Goal: Task Accomplishment & Management: Use online tool/utility

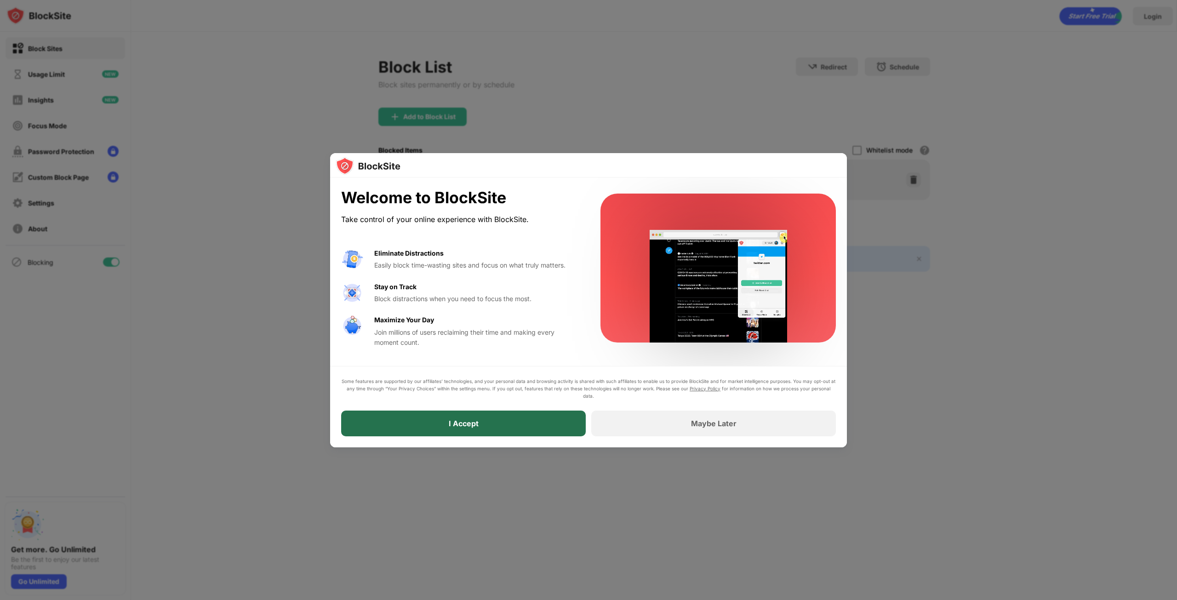
click at [521, 367] on div "I Accept" at bounding box center [463, 424] width 245 height 26
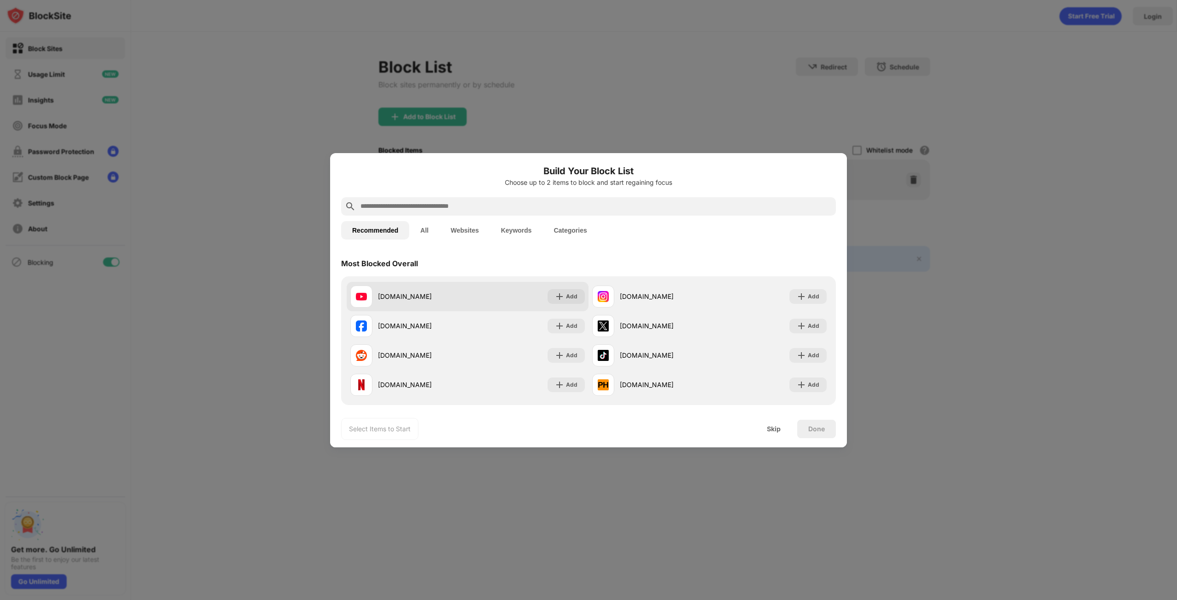
click at [437, 284] on div "[DOMAIN_NAME] Add" at bounding box center [468, 296] width 242 height 29
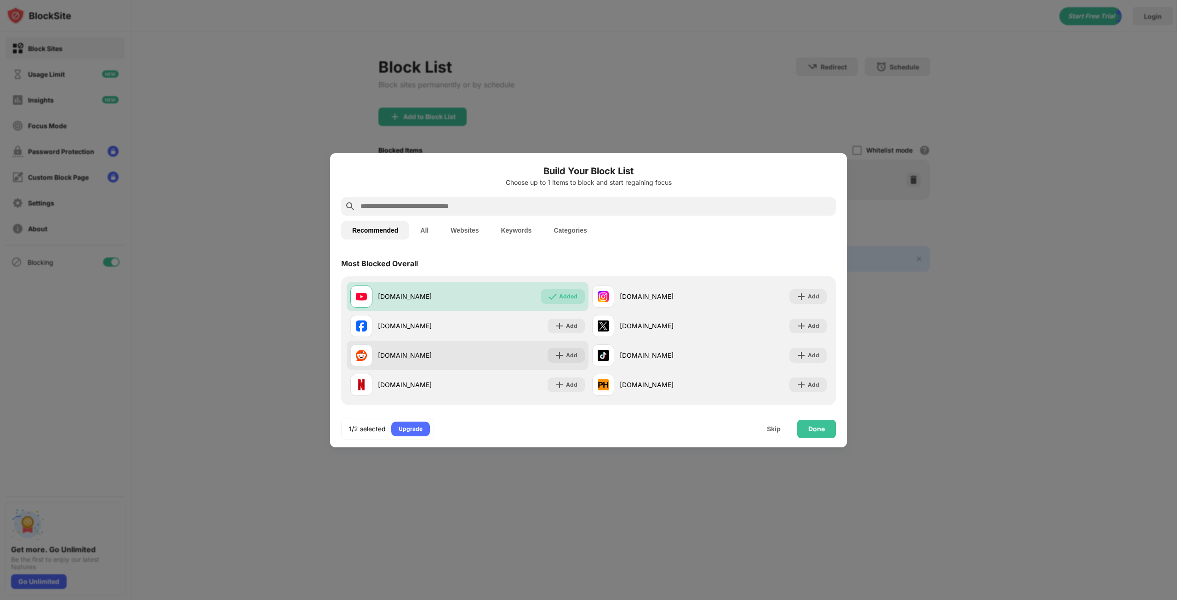
scroll to position [46, 0]
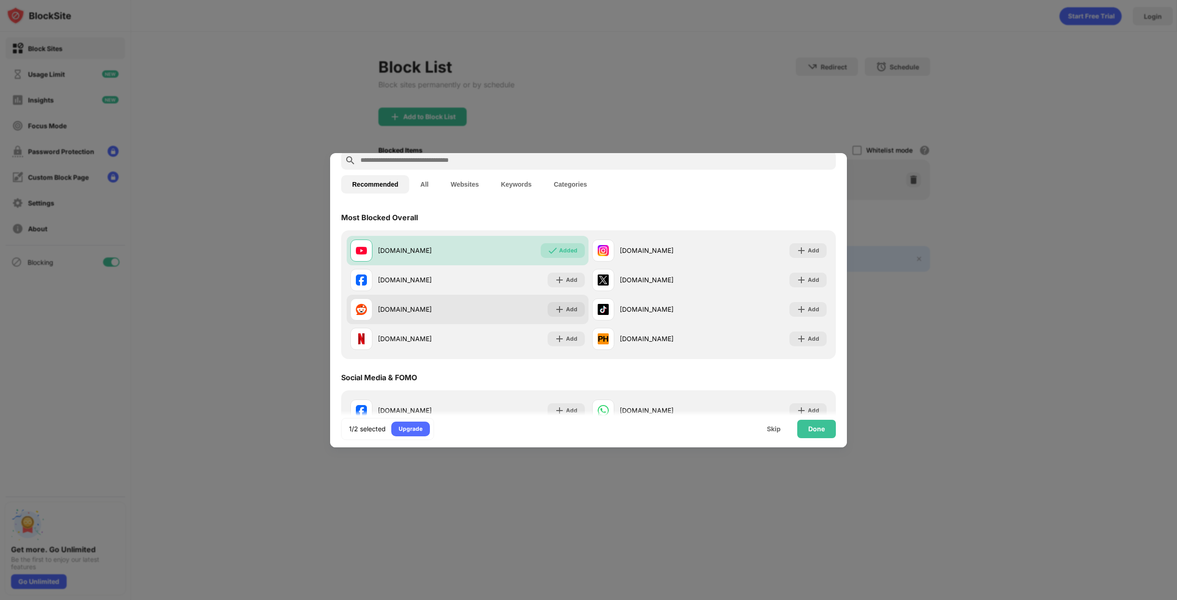
click at [514, 313] on div "[DOMAIN_NAME] Add" at bounding box center [468, 309] width 242 height 29
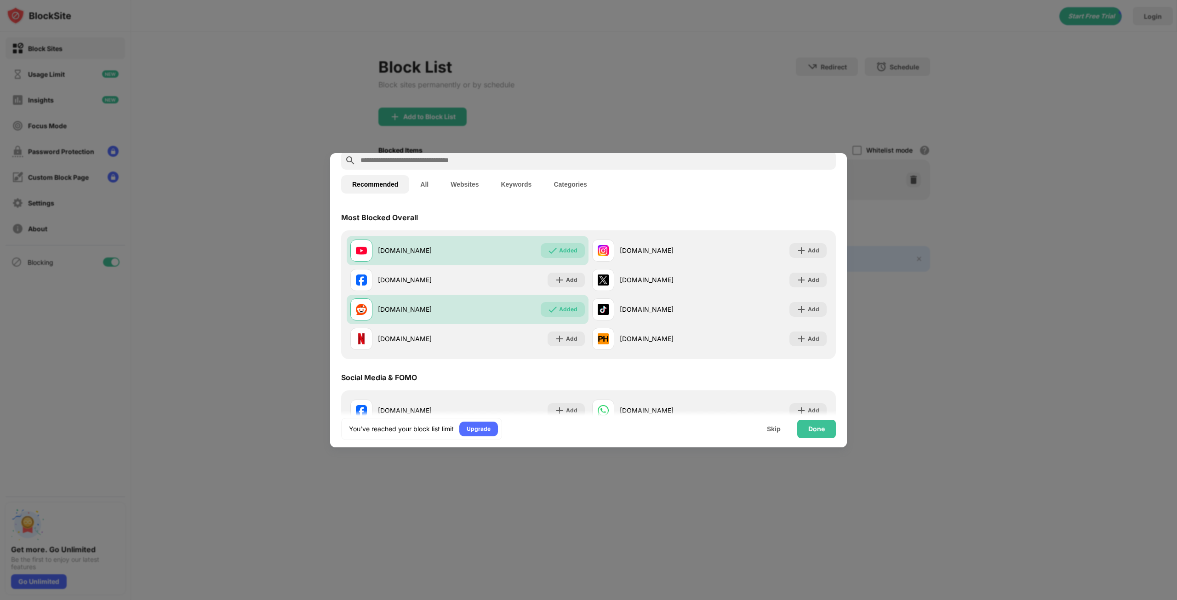
scroll to position [138, 0]
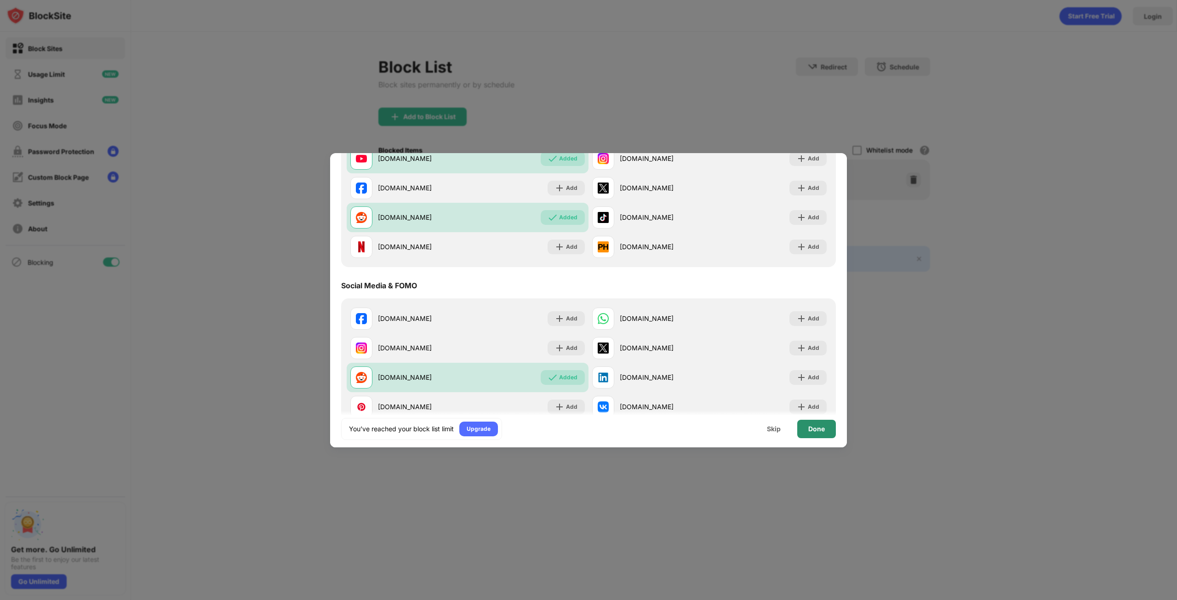
click at [587, 367] on div "Done" at bounding box center [816, 429] width 39 height 18
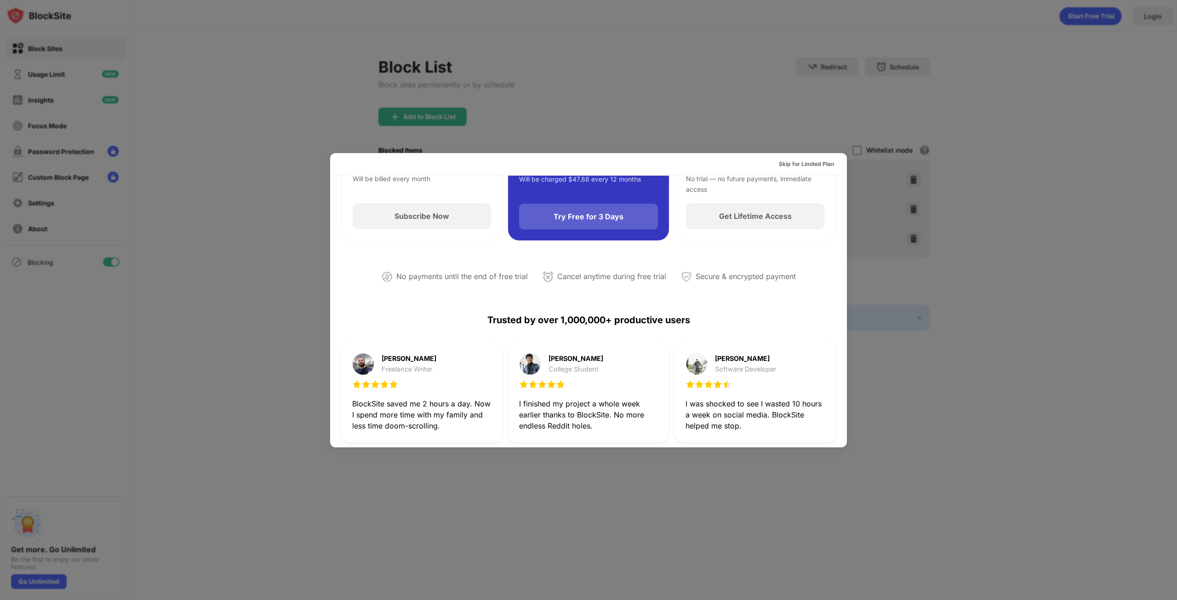
scroll to position [0, 0]
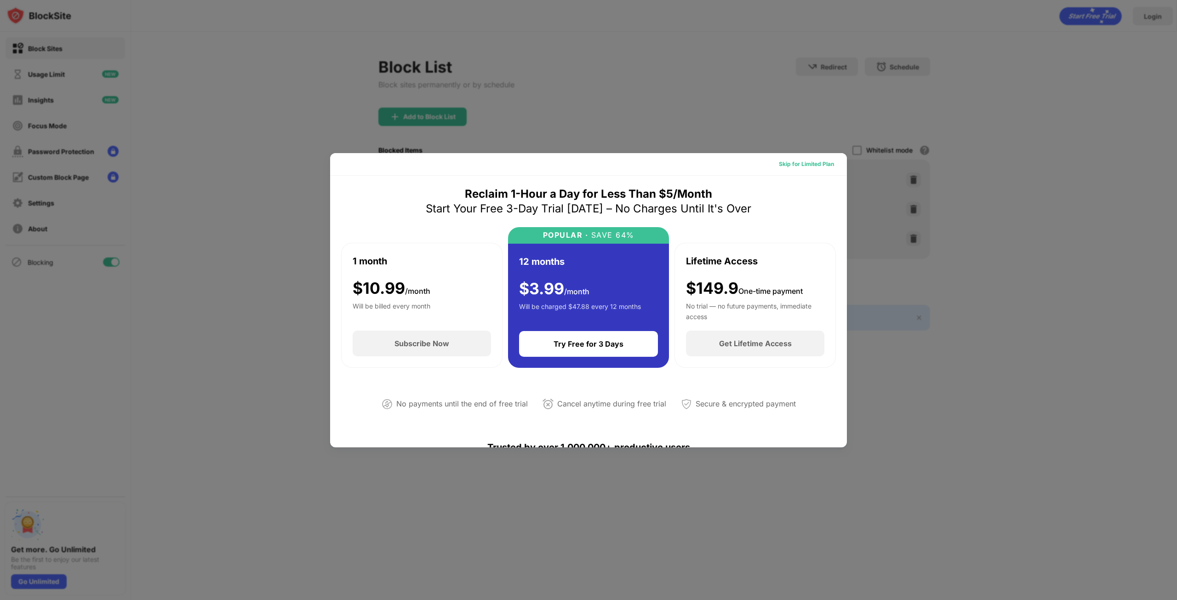
click at [587, 161] on div "Skip for Limited Plan" at bounding box center [806, 164] width 55 height 9
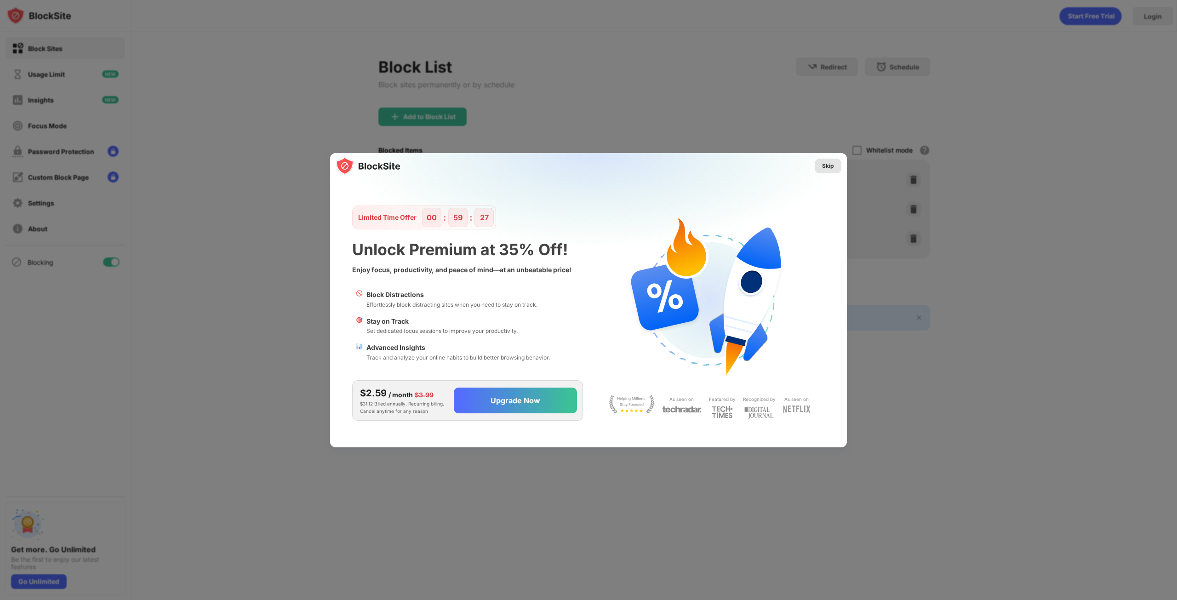
click at [587, 161] on div "Skip" at bounding box center [828, 166] width 27 height 15
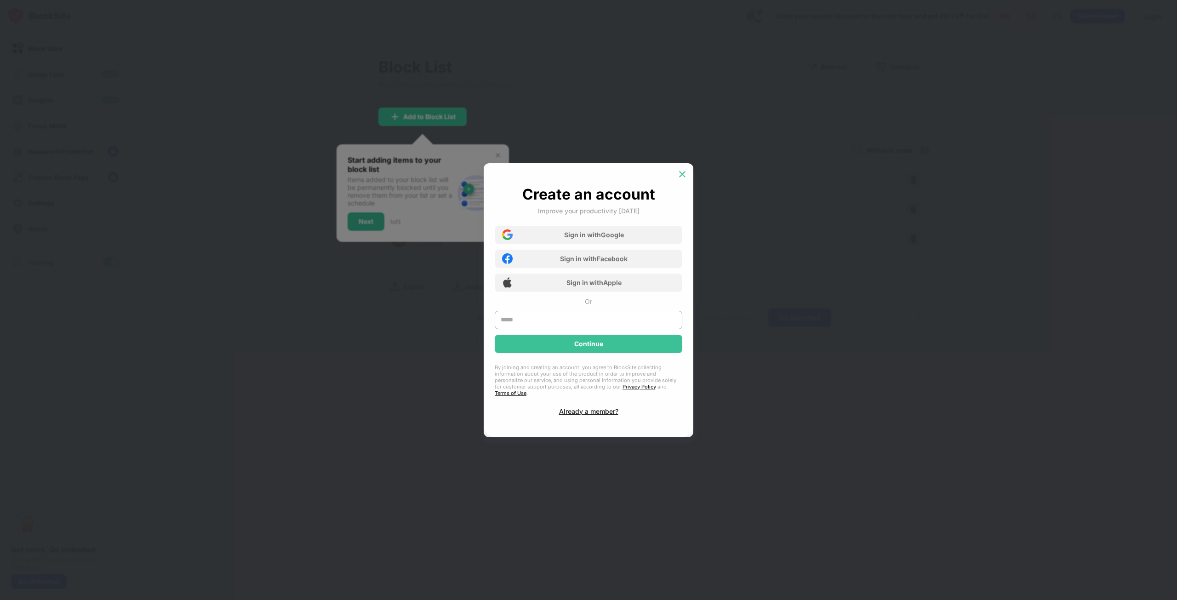
click at [587, 177] on div at bounding box center [682, 174] width 15 height 15
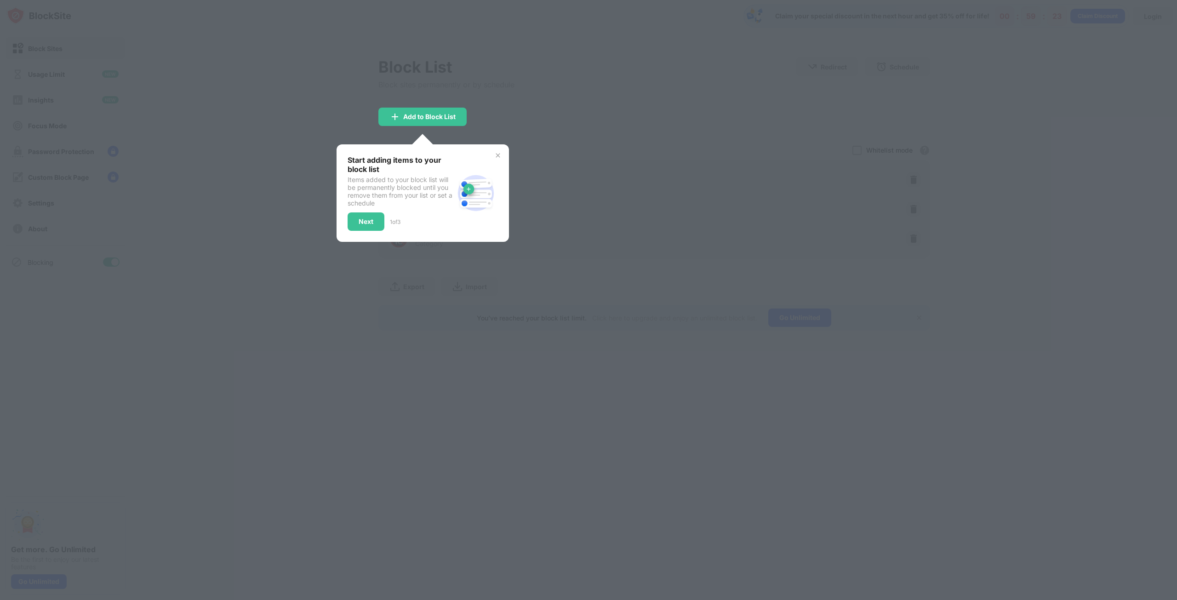
click at [587, 259] on div at bounding box center [588, 300] width 1177 height 600
drag, startPoint x: 1071, startPoint y: 0, endPoint x: 1104, endPoint y: 177, distance: 180.1
click at [587, 177] on div at bounding box center [588, 300] width 1177 height 600
